Goal: Task Accomplishment & Management: Complete application form

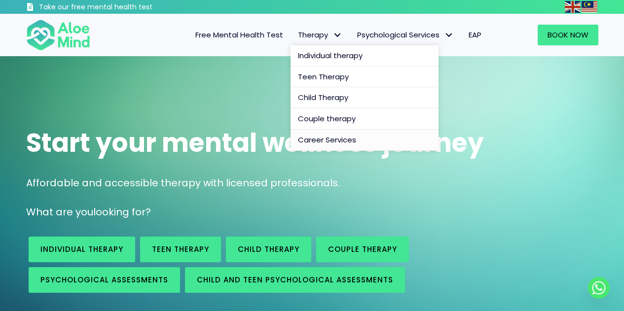
click at [335, 140] on span "Career Services" at bounding box center [327, 140] width 58 height 10
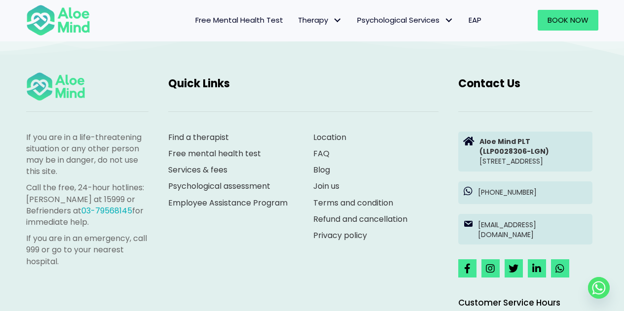
scroll to position [1052, 0]
click at [319, 192] on link "Join us" at bounding box center [326, 186] width 26 height 11
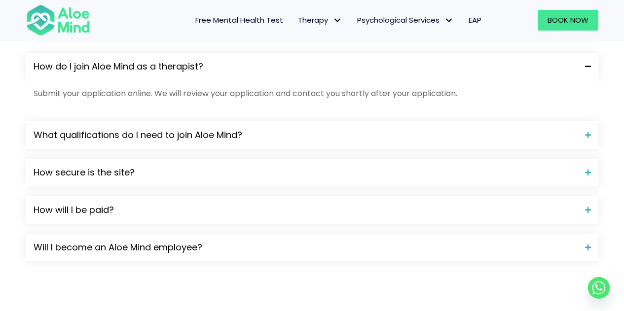
scroll to position [900, 0]
click at [144, 213] on span "How will I be paid?" at bounding box center [306, 209] width 544 height 13
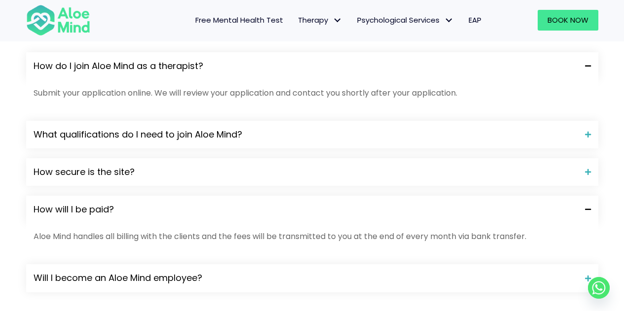
click at [144, 213] on span "How will I be paid?" at bounding box center [306, 209] width 544 height 13
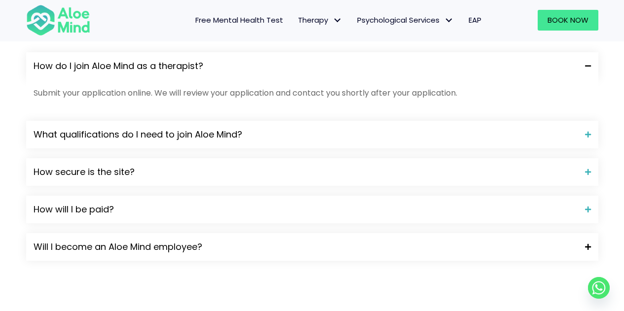
click at [147, 246] on span "Will I become an Aloe Mind employee?" at bounding box center [306, 247] width 544 height 13
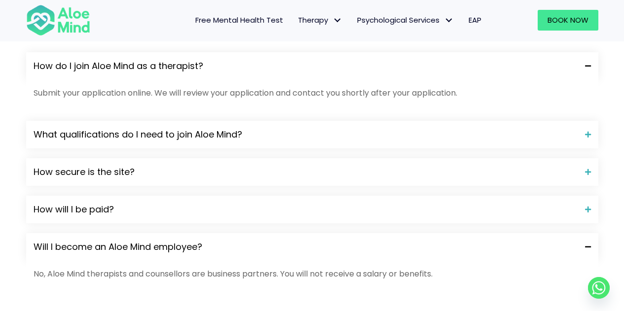
click at [232, 247] on span "Will I become an Aloe Mind employee?" at bounding box center [306, 247] width 544 height 13
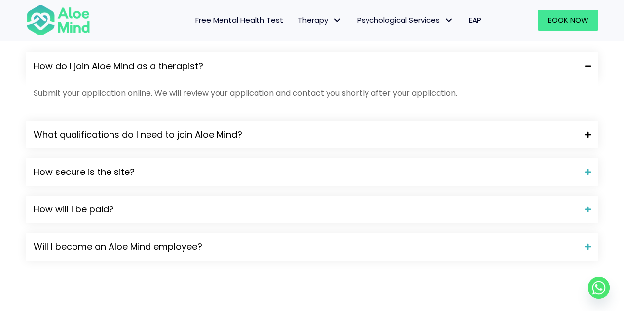
click at [233, 145] on div "What qualifications do I need to join Aloe Mind?" at bounding box center [312, 135] width 572 height 28
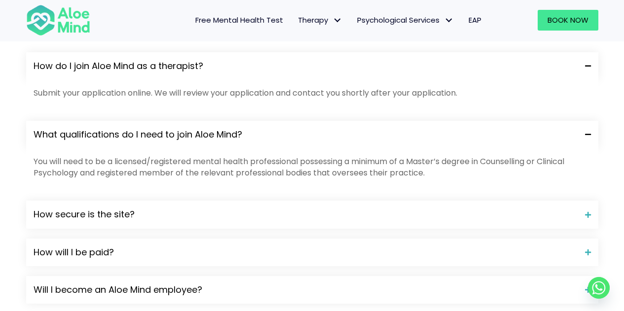
click at [254, 137] on span "What qualifications do I need to join Aloe Mind?" at bounding box center [306, 134] width 544 height 13
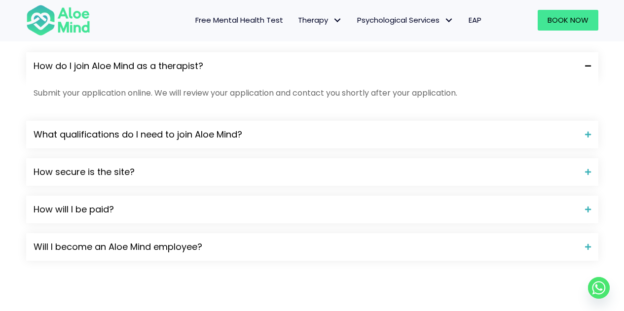
click at [241, 66] on span "How do I join Aloe Mind as a therapist?" at bounding box center [306, 66] width 544 height 13
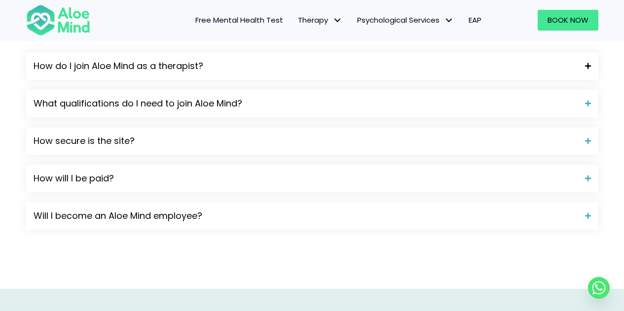
click at [241, 66] on span "How do I join Aloe Mind as a therapist?" at bounding box center [306, 66] width 544 height 13
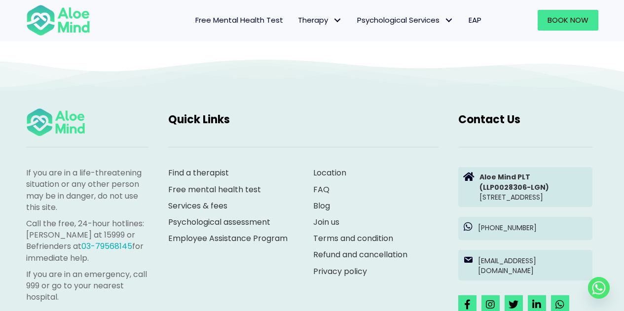
scroll to position [1725, 0]
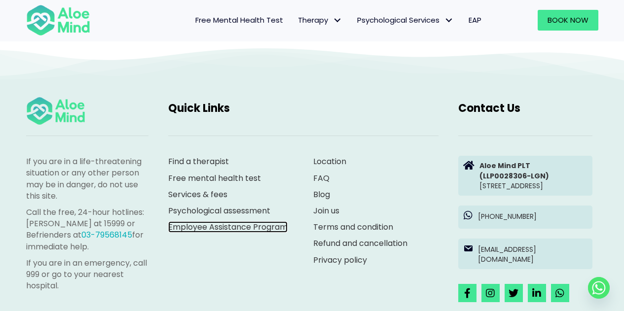
click at [266, 228] on link "Employee Assistance Program" at bounding box center [227, 226] width 119 height 11
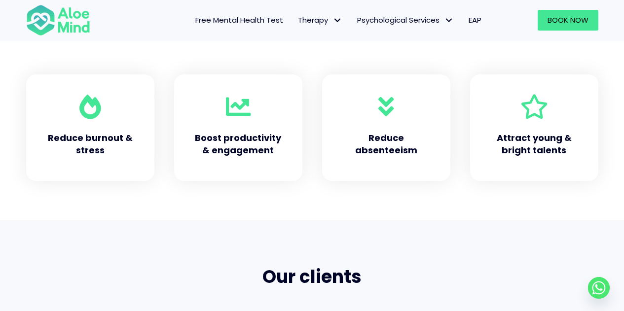
scroll to position [431, 0]
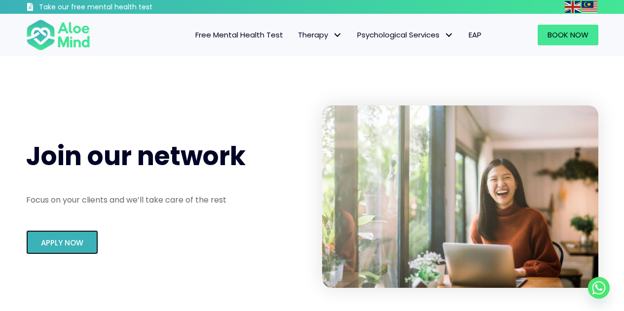
click at [80, 238] on span "Apply Now" at bounding box center [62, 243] width 42 height 10
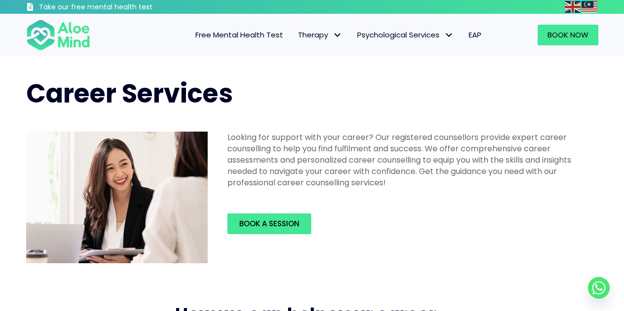
scroll to position [1053, 0]
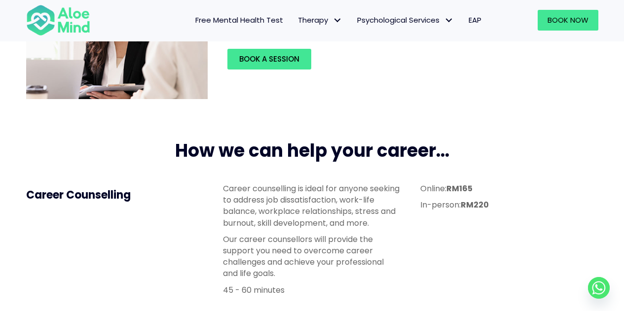
scroll to position [102, 0]
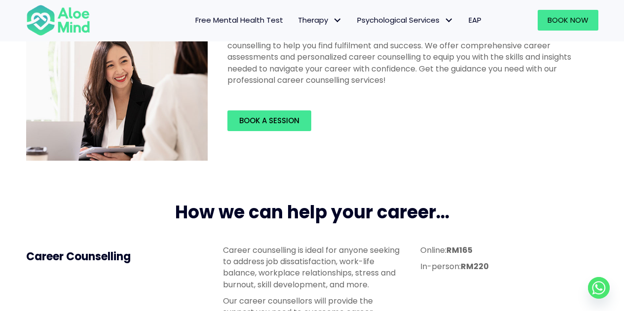
click at [232, 19] on span "Free Mental Health Test" at bounding box center [239, 20] width 88 height 10
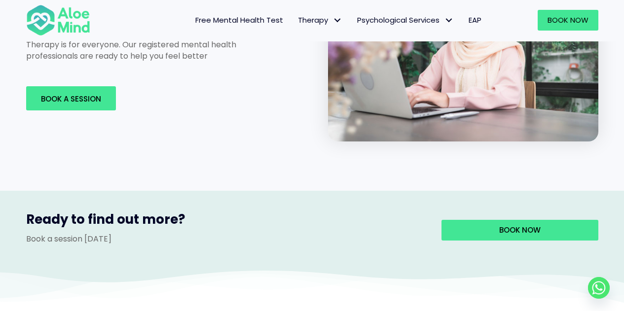
scroll to position [1584, 0]
